Goal: Find specific page/section: Find specific page/section

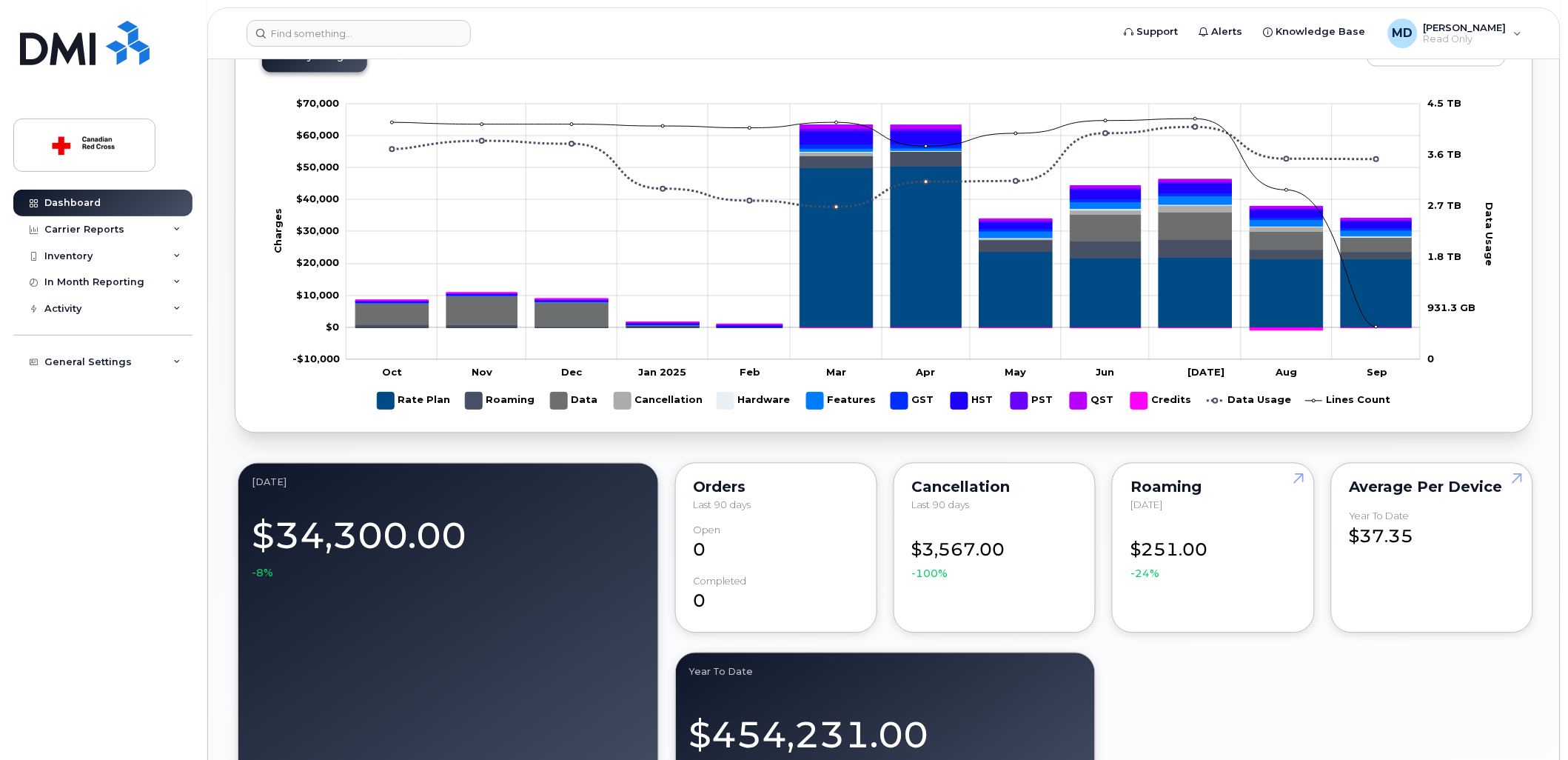
scroll to position [741, 0]
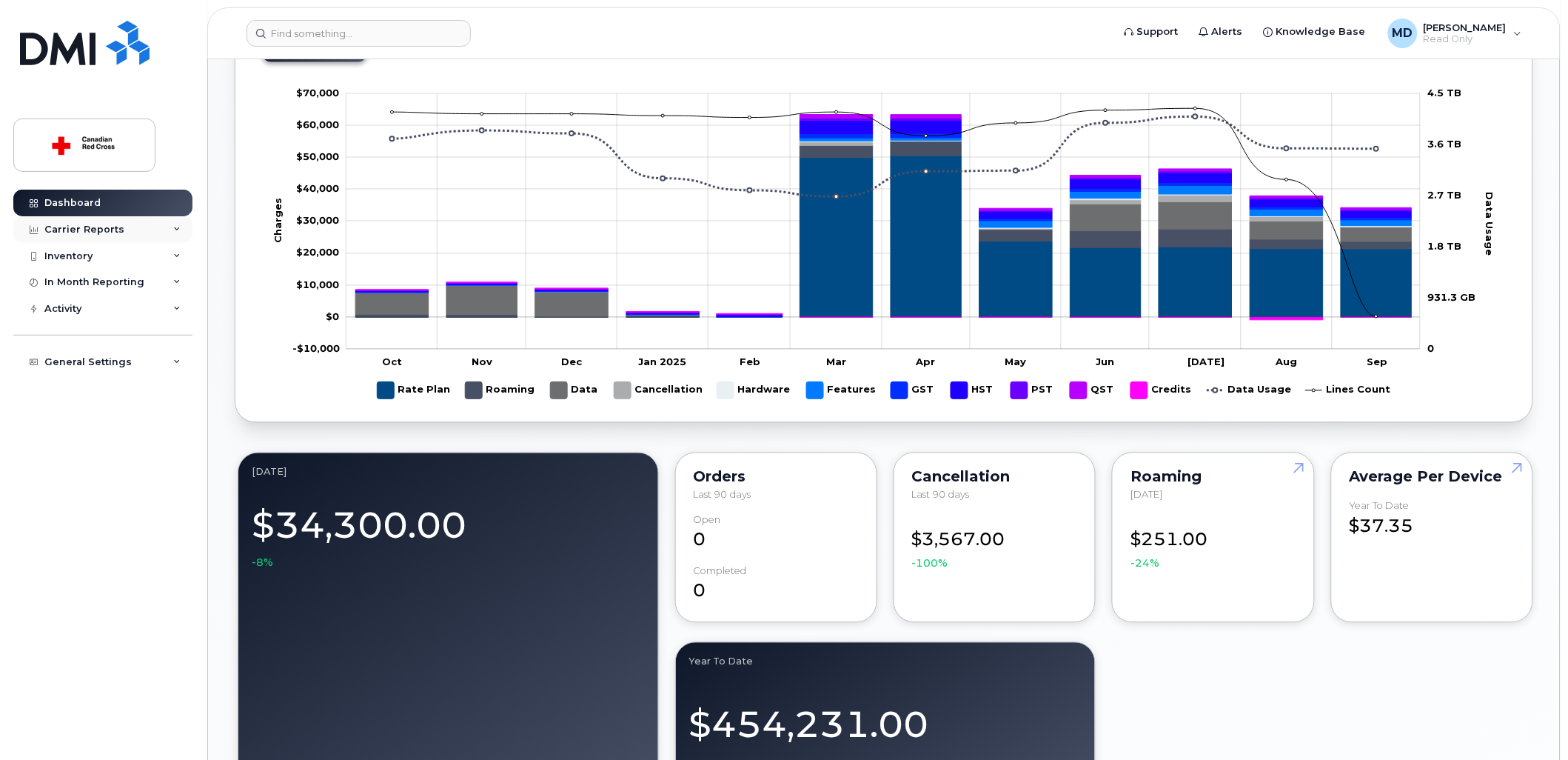
click at [118, 241] on div "Carrier Reports" at bounding box center [103, 230] width 179 height 27
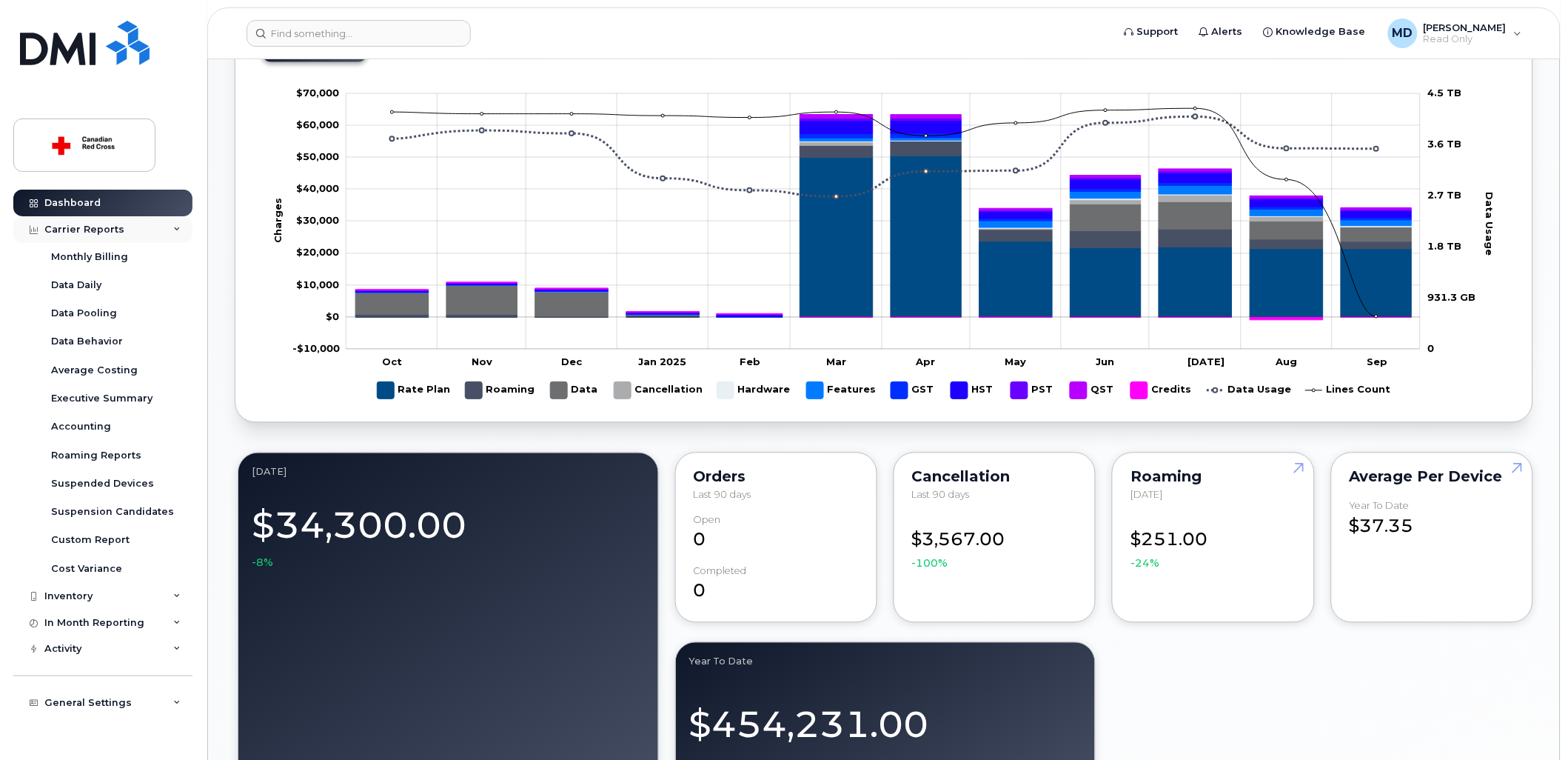
click at [122, 233] on div "Carrier Reports" at bounding box center [103, 230] width 179 height 27
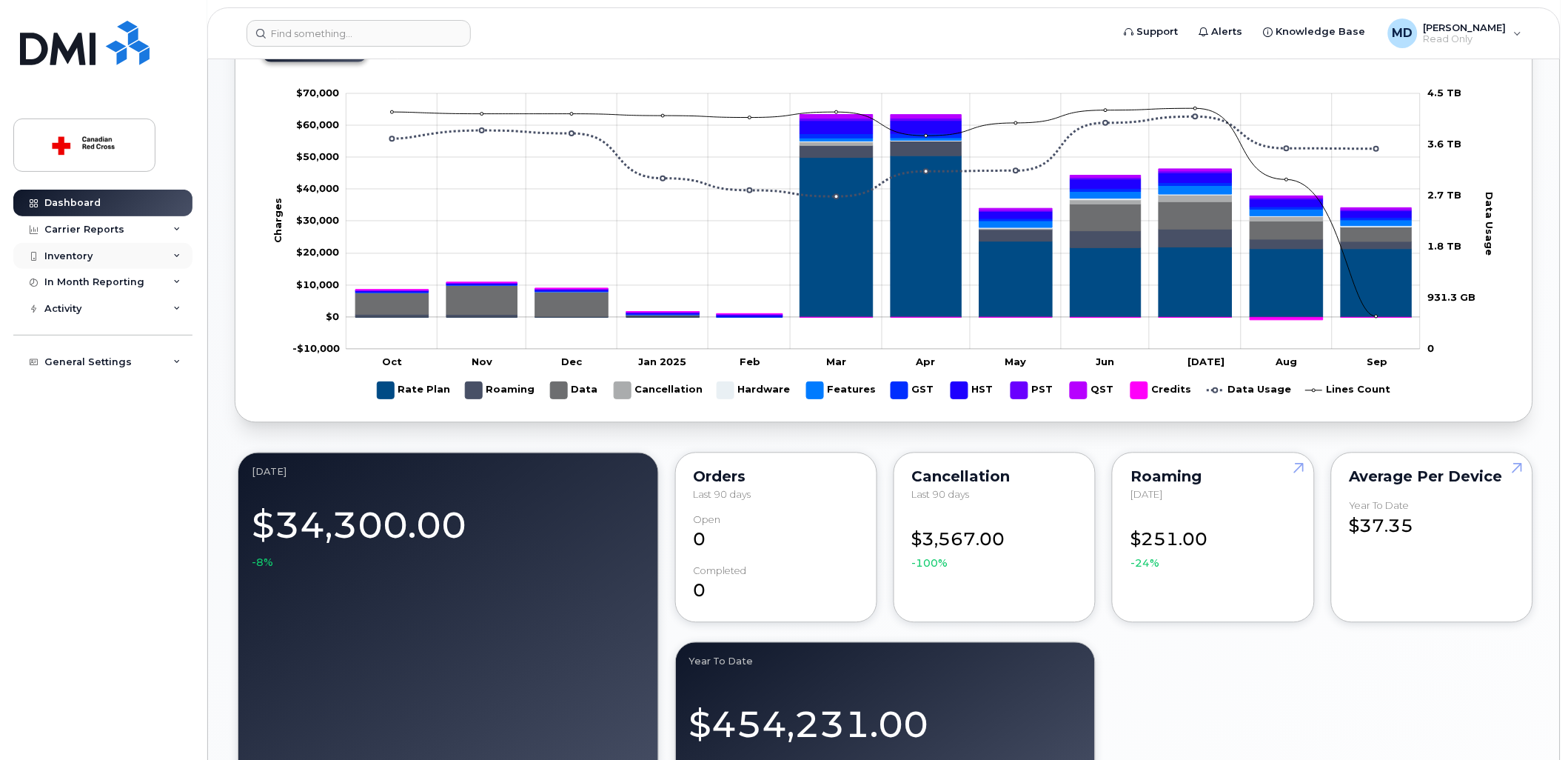
click at [129, 262] on div "Inventory" at bounding box center [103, 257] width 179 height 27
click at [116, 282] on div "Mobility Devices" at bounding box center [93, 283] width 84 height 14
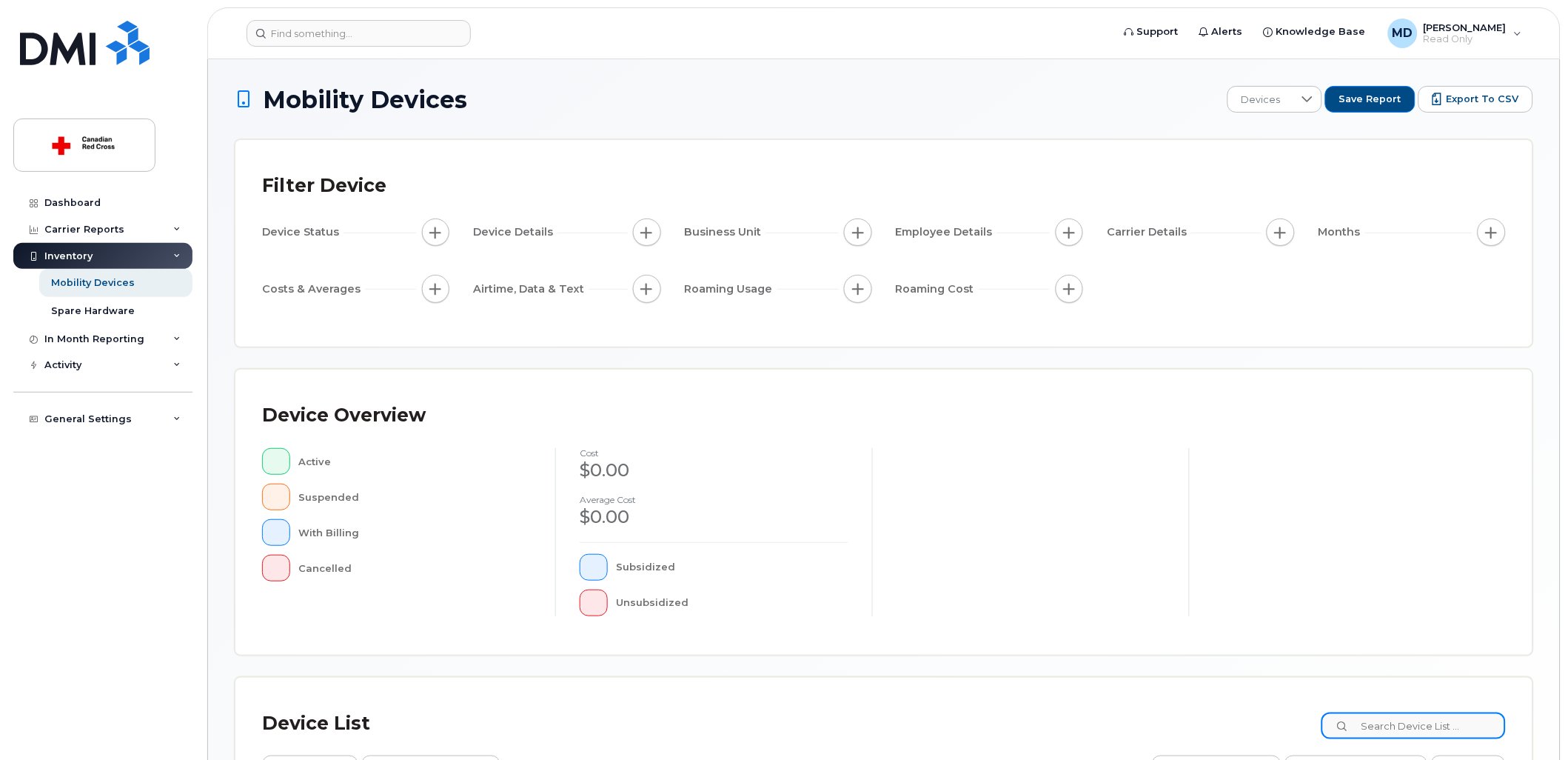
click at [1419, 727] on input at bounding box center [1414, 726] width 184 height 27
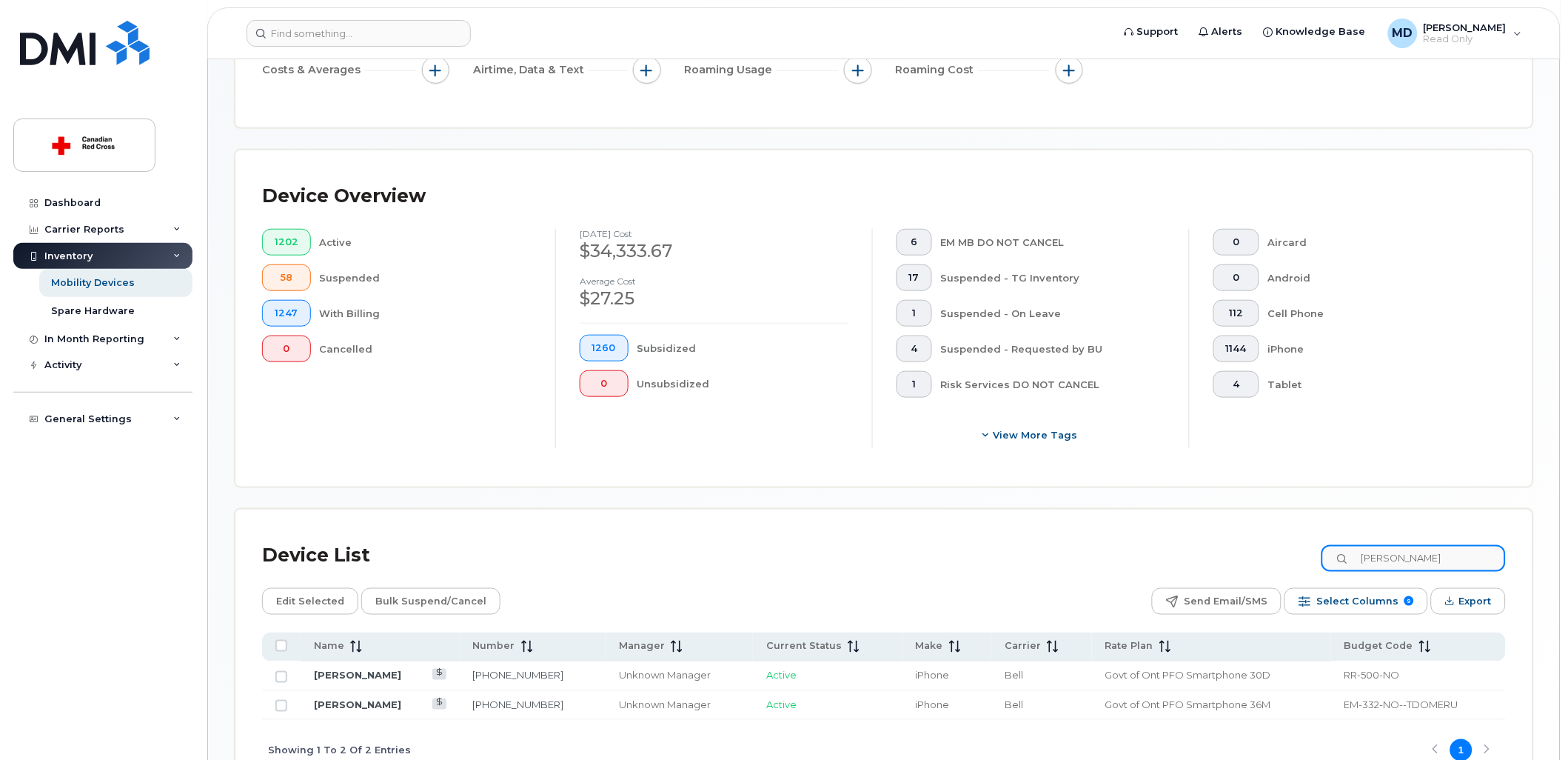
scroll to position [298, 0]
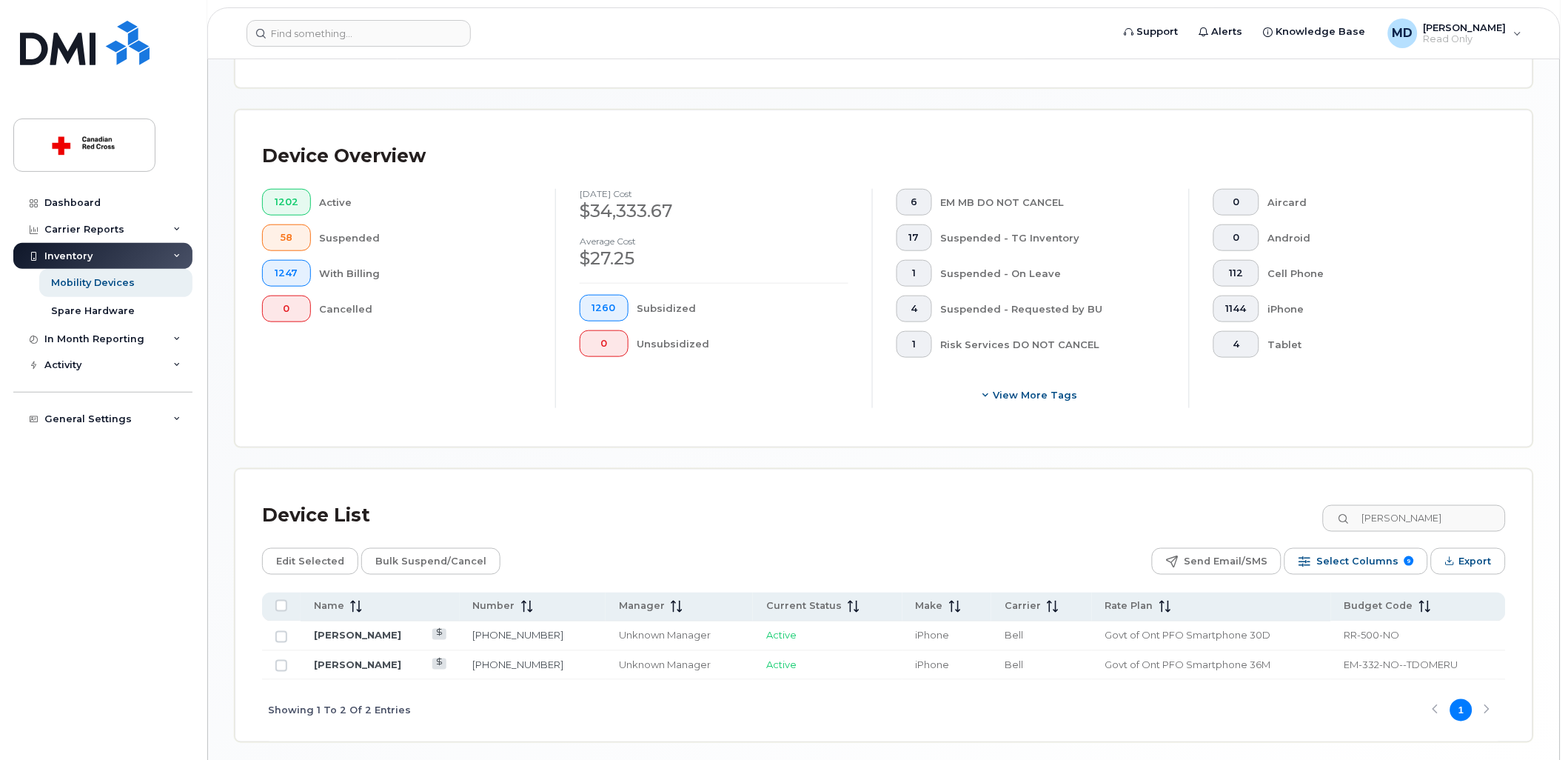
click at [1384, 638] on span "RR-500-NO" at bounding box center [1372, 636] width 56 height 12
drag, startPoint x: 1384, startPoint y: 638, endPoint x: 1373, endPoint y: 520, distance: 118.5
click at [1255, 520] on div "Device List [PERSON_NAME]" at bounding box center [884, 516] width 1244 height 39
click at [1401, 520] on input "[PERSON_NAME]" at bounding box center [1414, 518] width 184 height 27
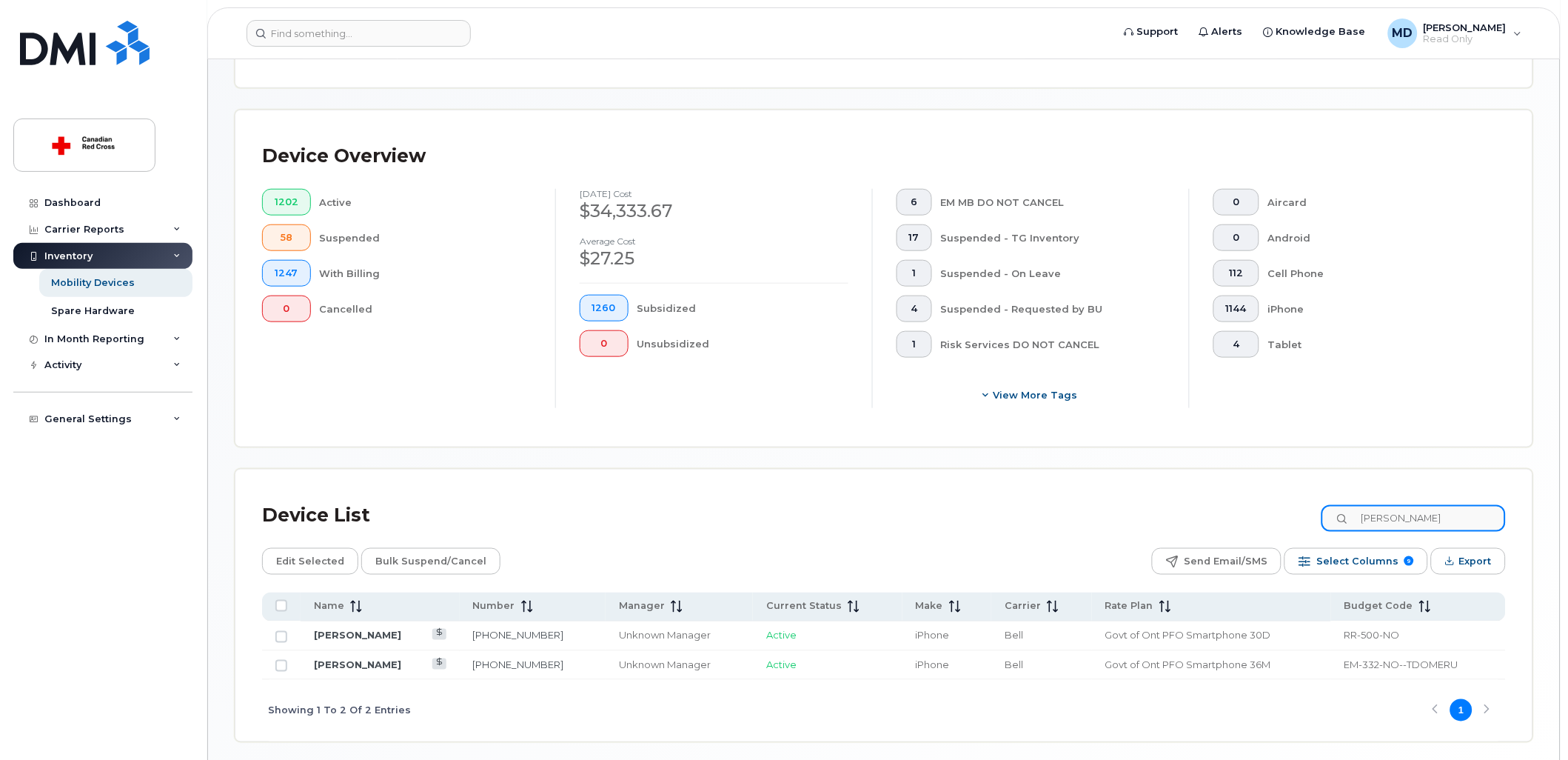
click at [1401, 520] on input "[PERSON_NAME]" at bounding box center [1414, 518] width 184 height 27
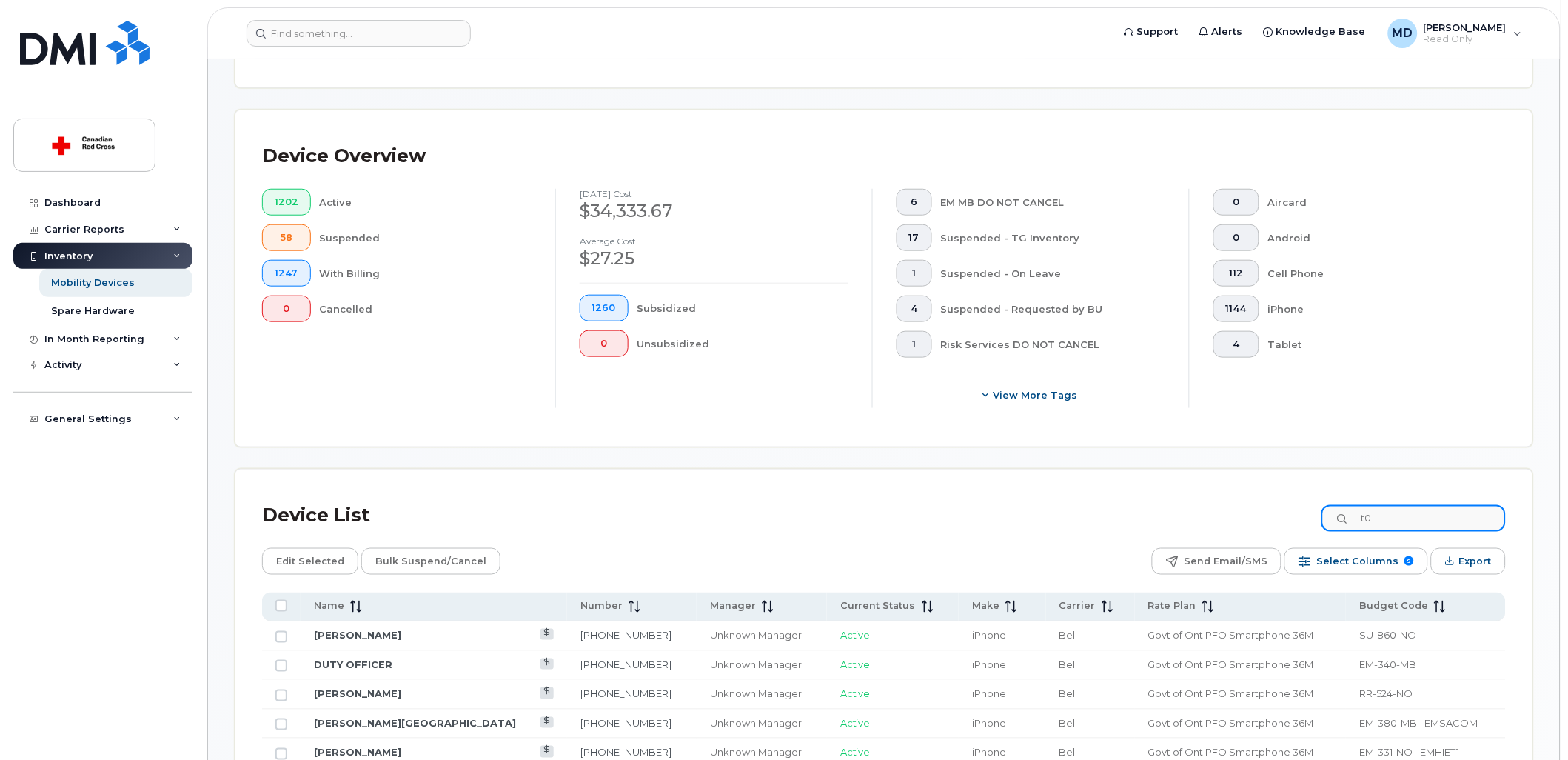
type input "t"
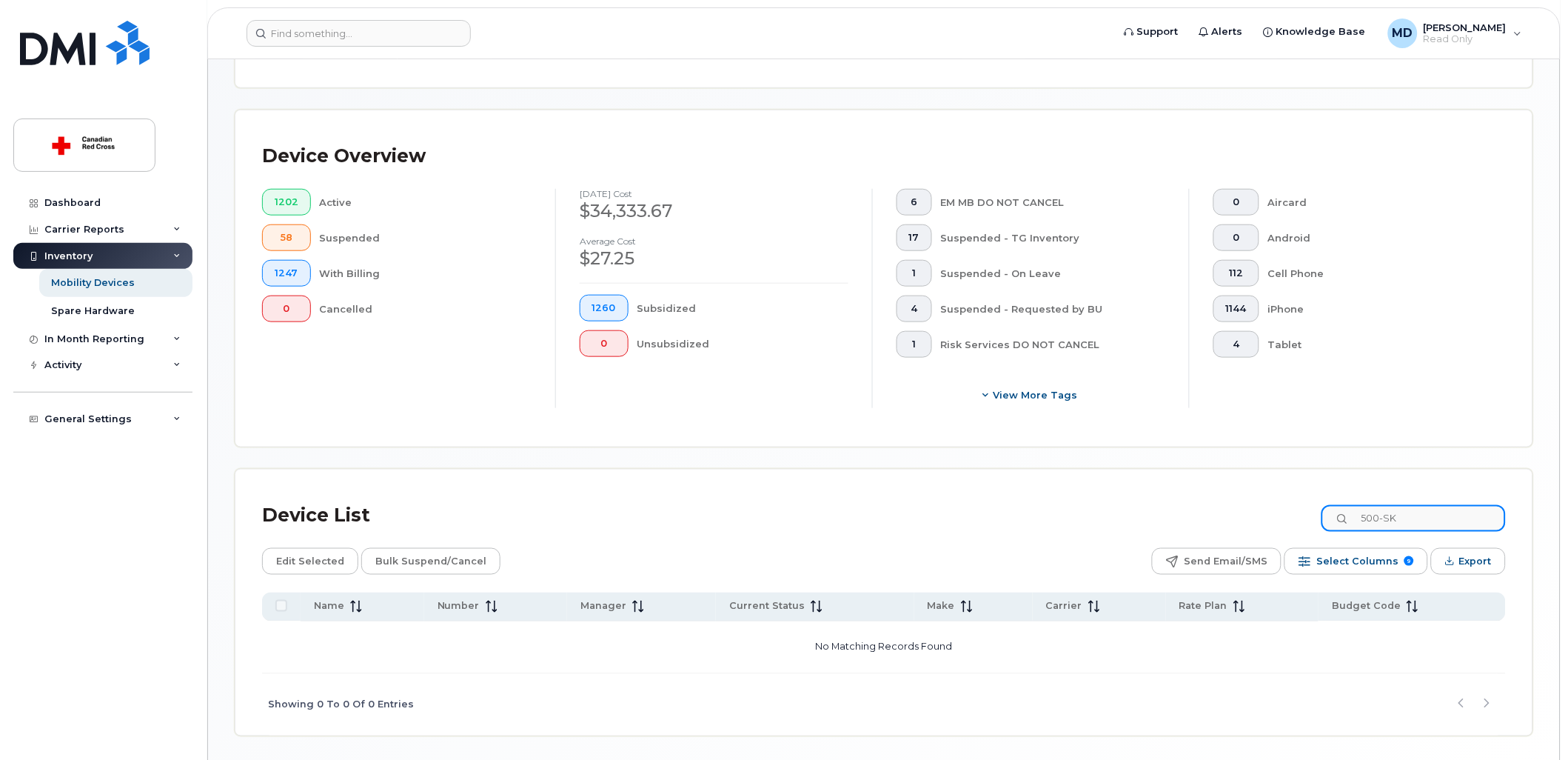
click at [1417, 529] on input "500-SK" at bounding box center [1414, 518] width 184 height 27
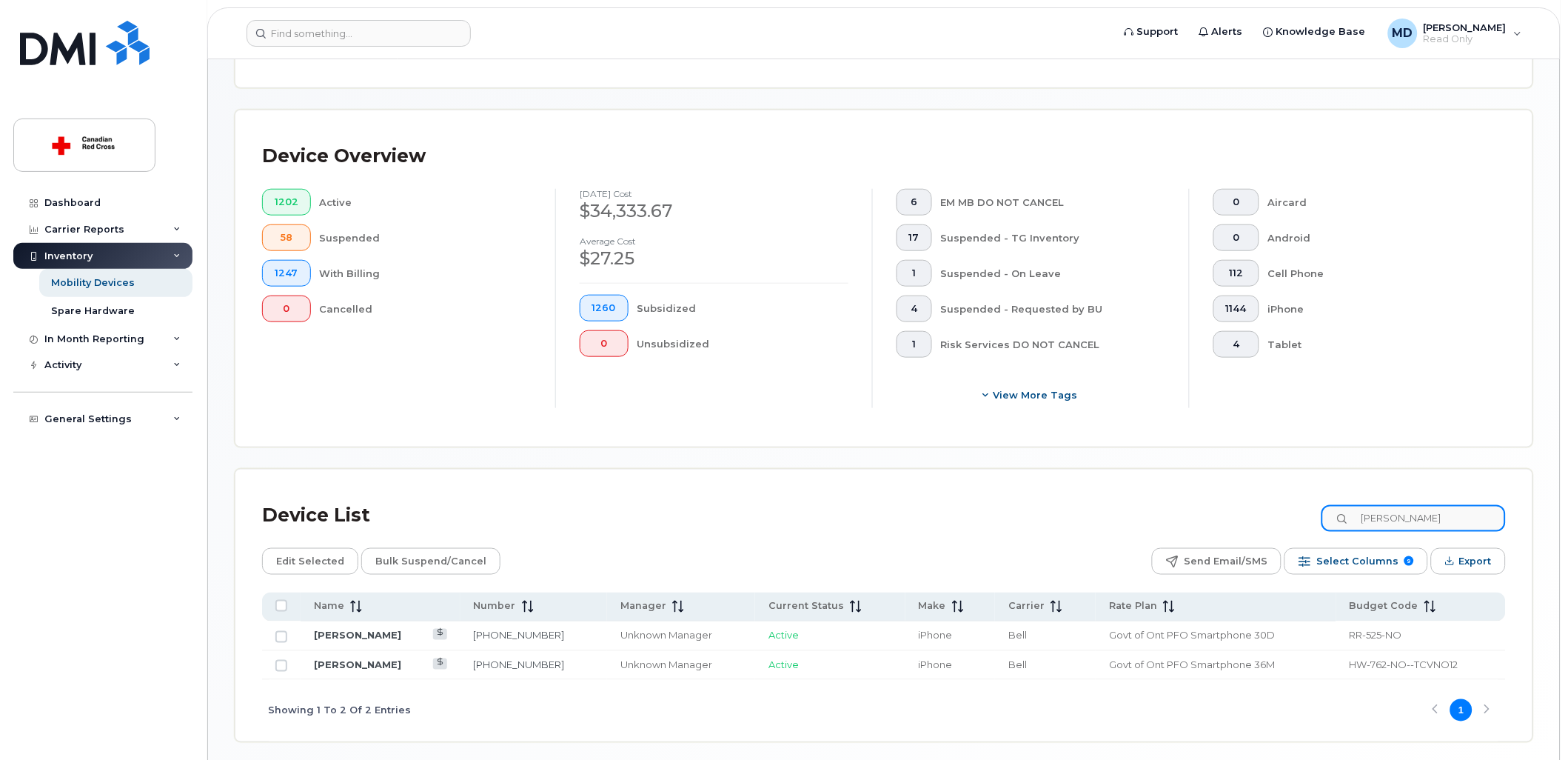
click at [1414, 531] on input "[PERSON_NAME]" at bounding box center [1414, 518] width 184 height 27
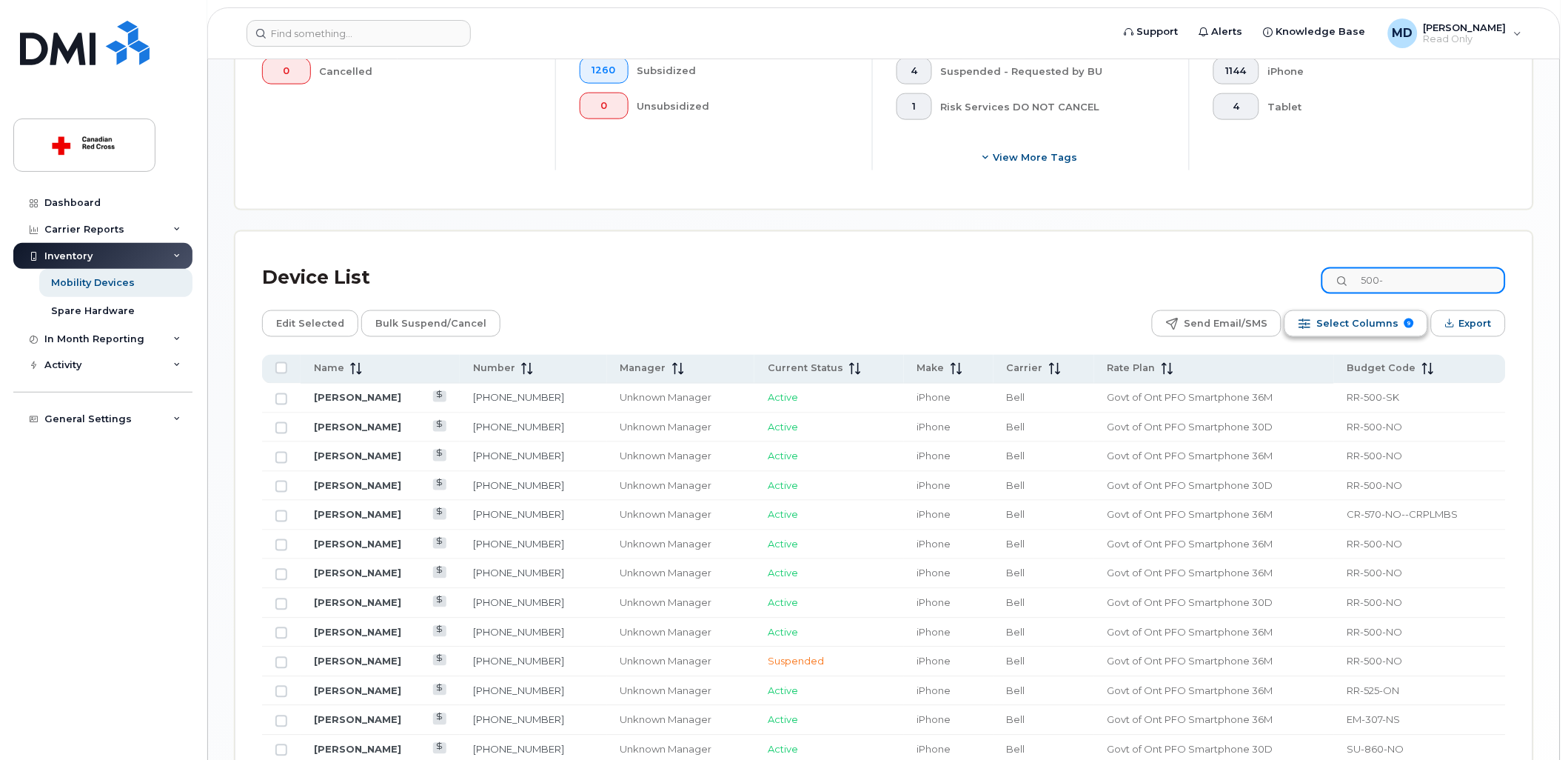
scroll to position [545, 0]
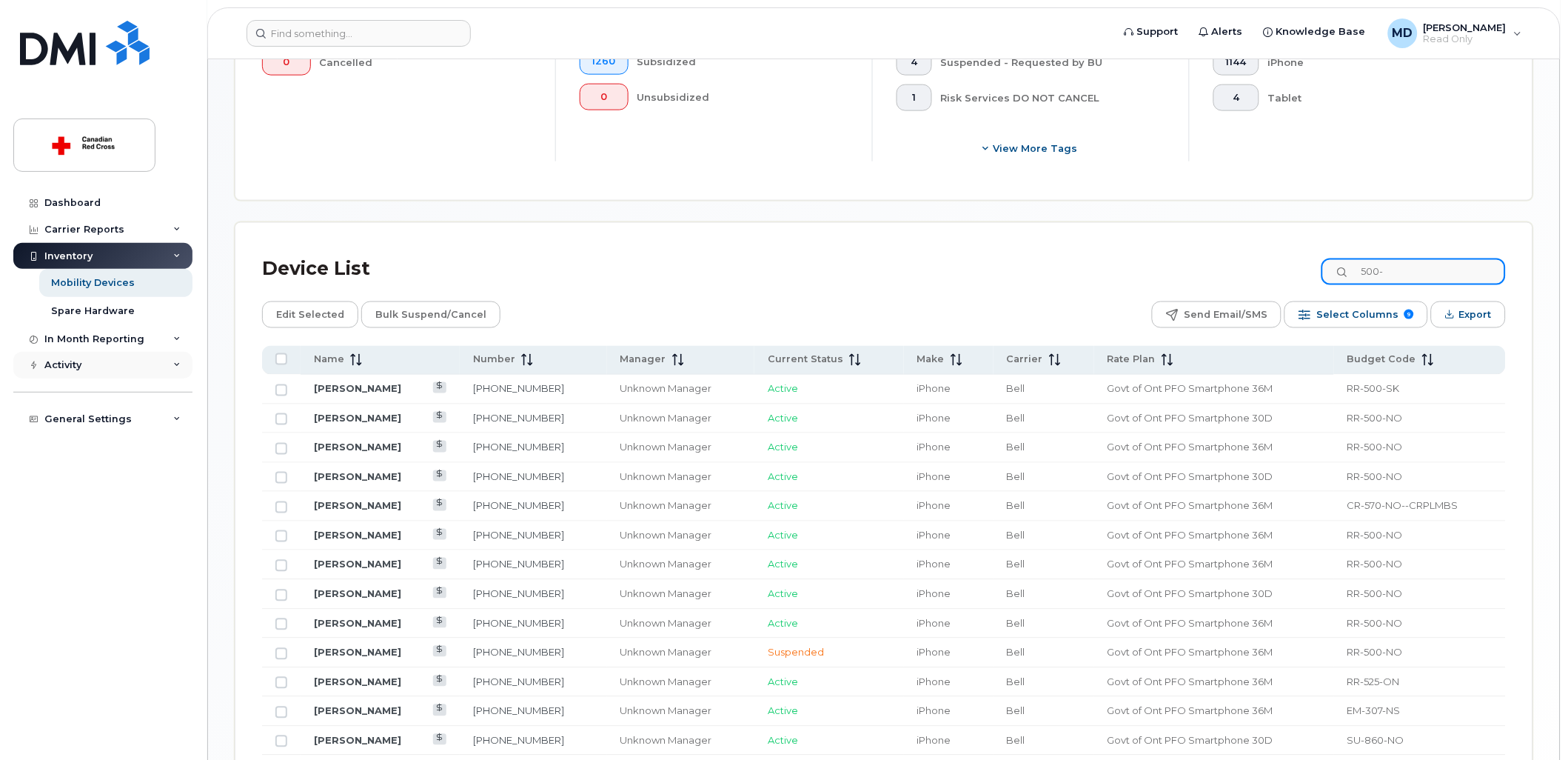
type input "500-"
click at [1415, 388] on td "RR-500-SK" at bounding box center [1419, 389] width 171 height 30
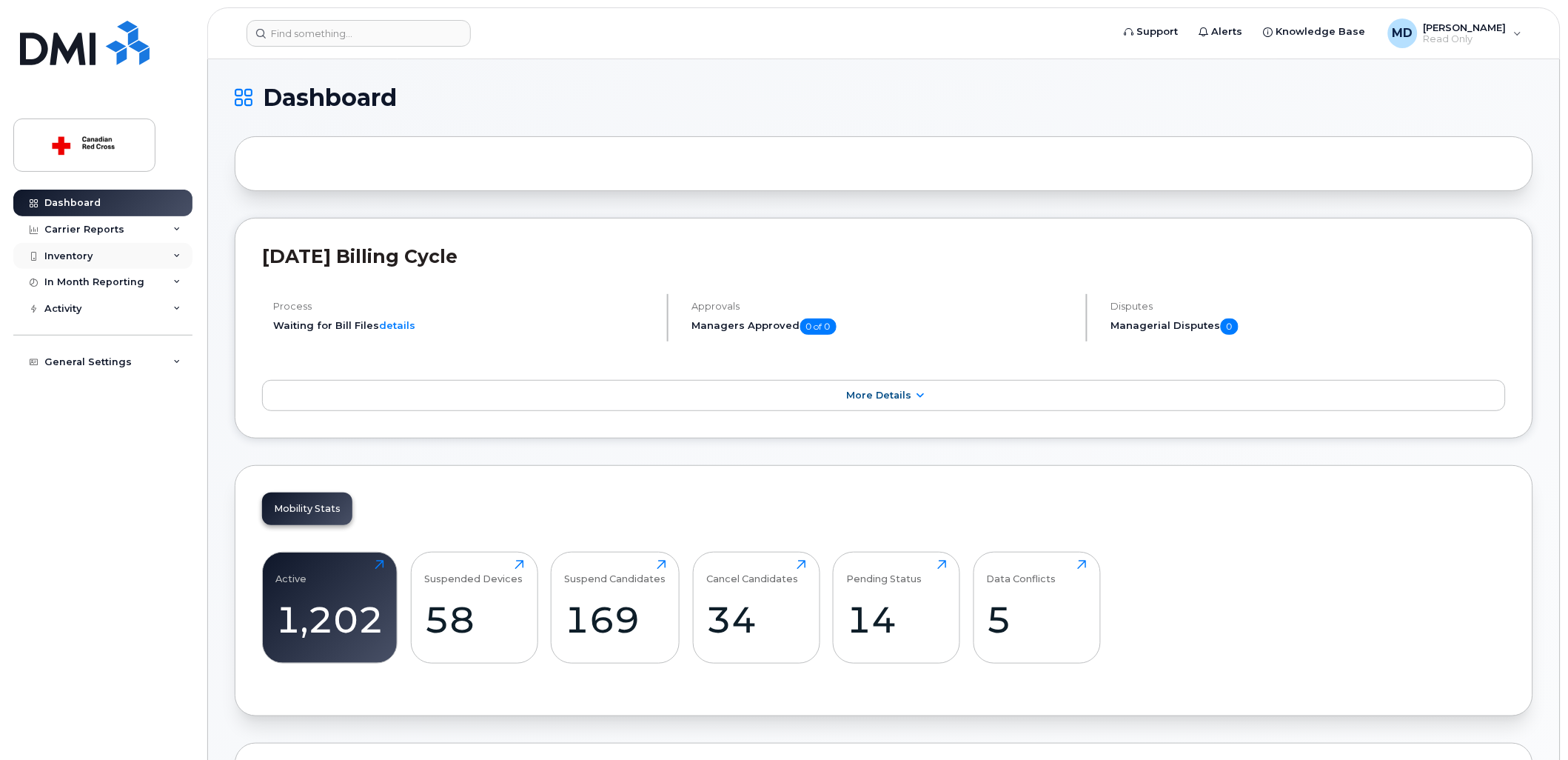
click at [57, 245] on div "Inventory" at bounding box center [103, 257] width 179 height 27
click at [81, 286] on div "Mobility Devices" at bounding box center [93, 283] width 84 height 14
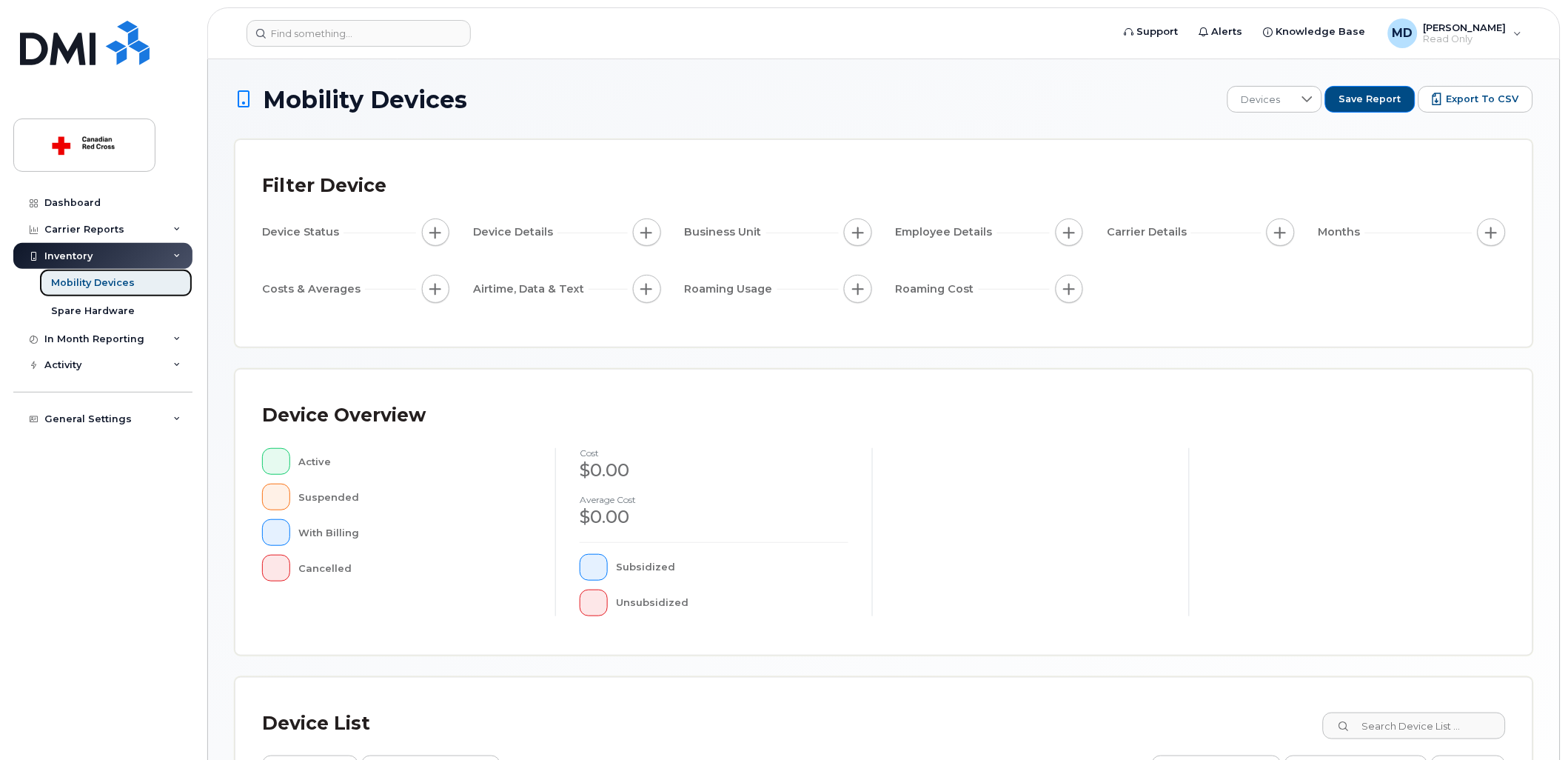
scroll to position [247, 0]
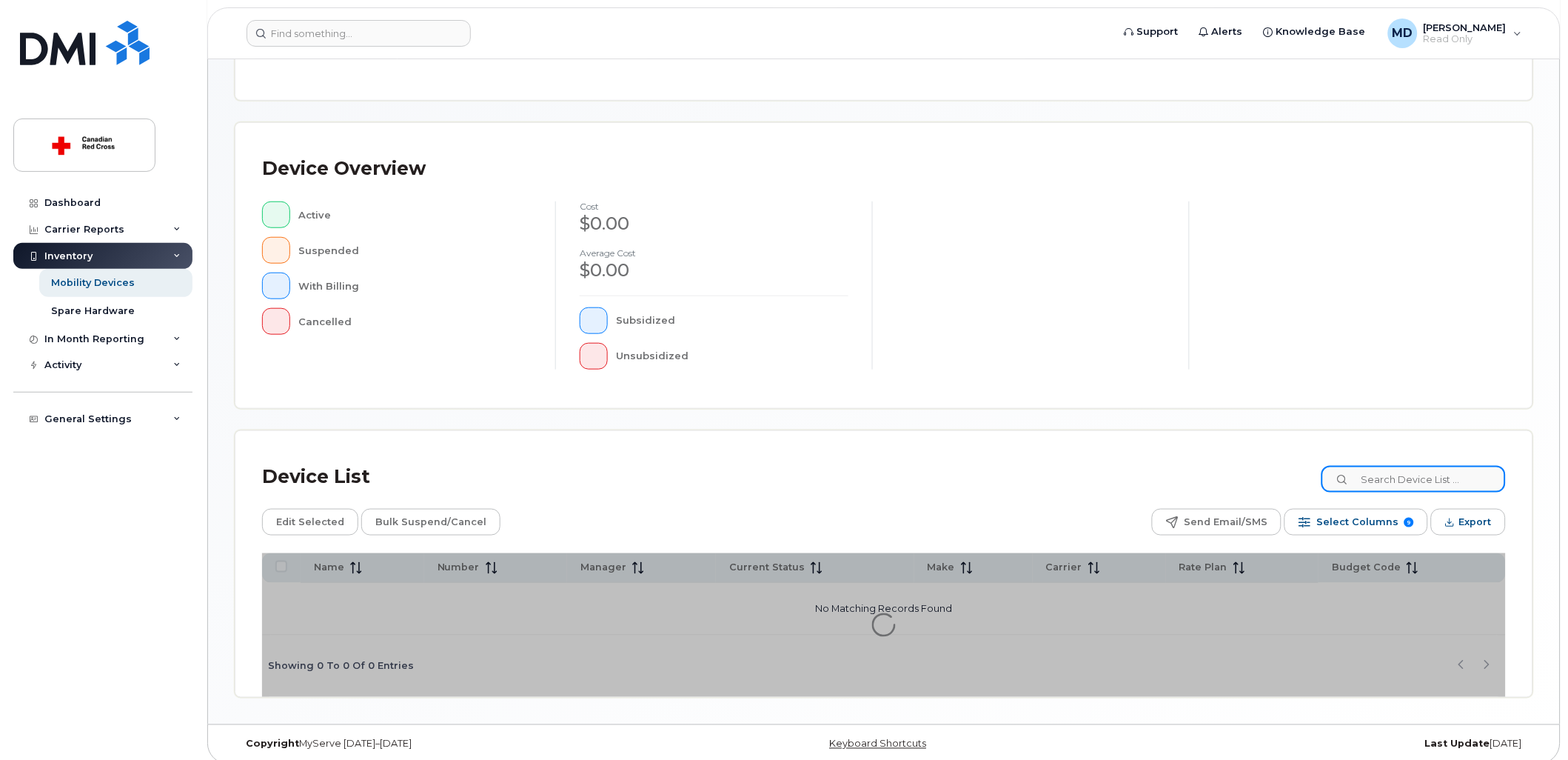
click at [1379, 475] on input at bounding box center [1414, 480] width 184 height 27
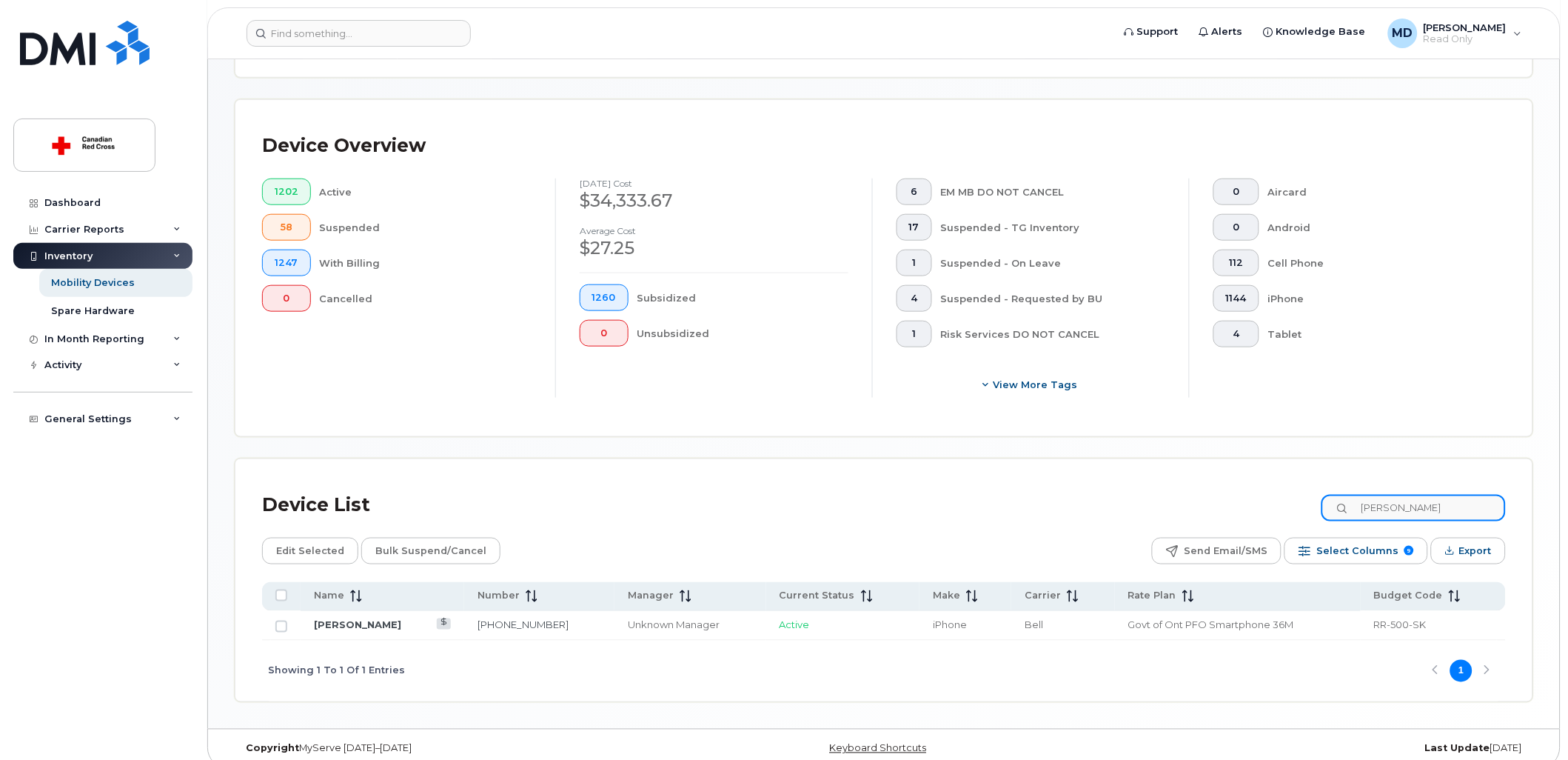
scroll to position [324, 0]
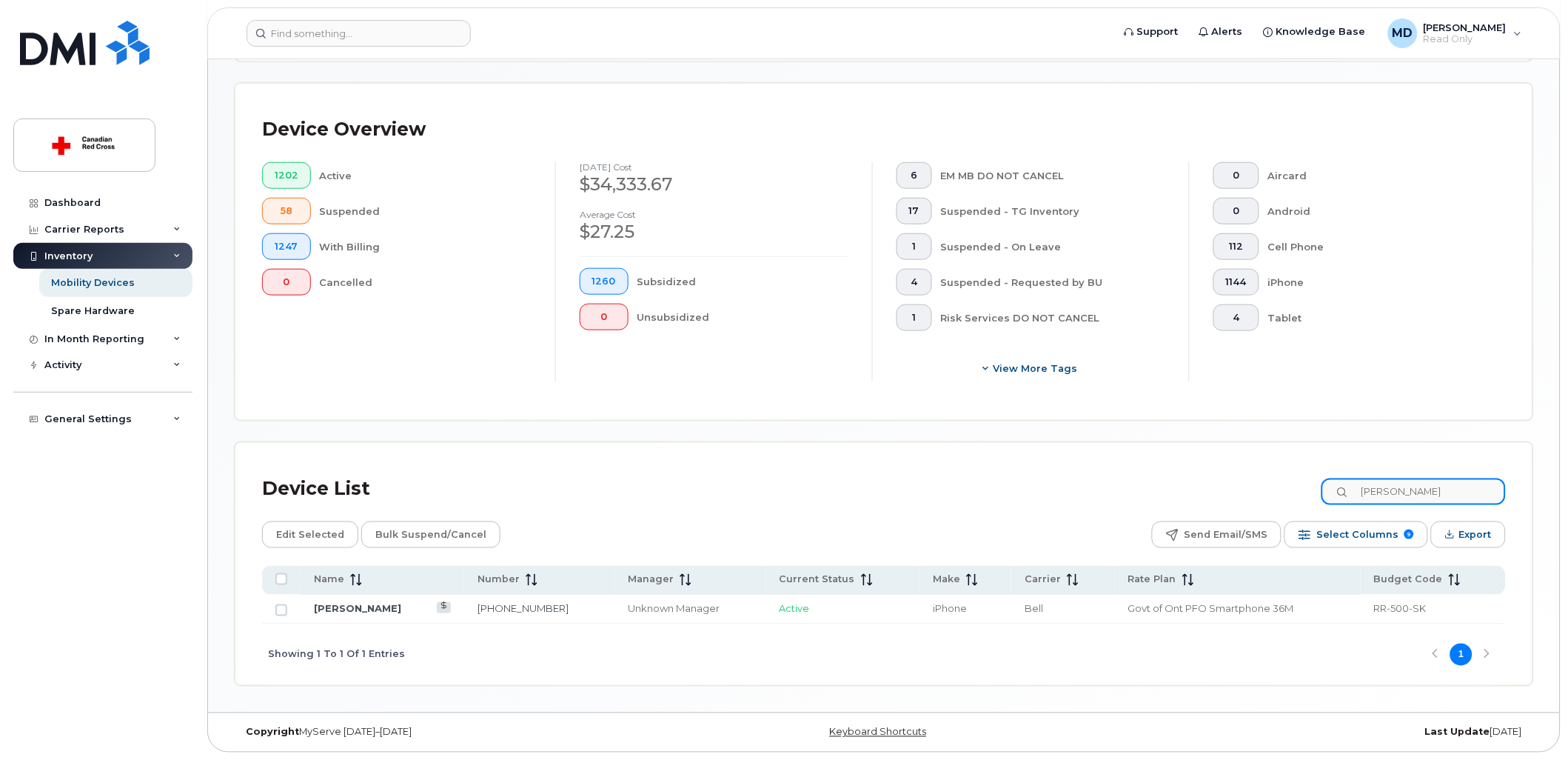
type input "georgiana"
